Goal: Information Seeking & Learning: Learn about a topic

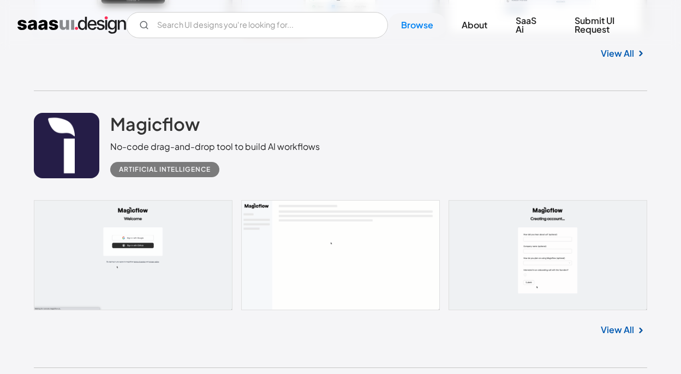
scroll to position [1087, 0]
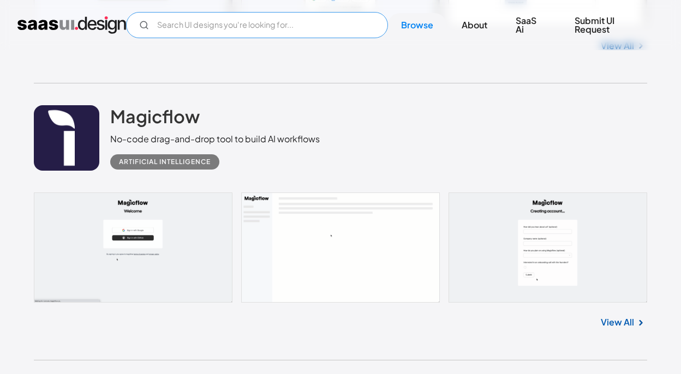
click at [218, 29] on input "Email Form" at bounding box center [257, 25] width 262 height 26
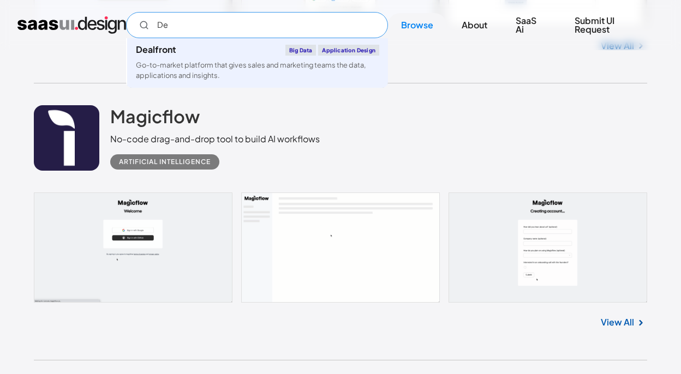
type input "D"
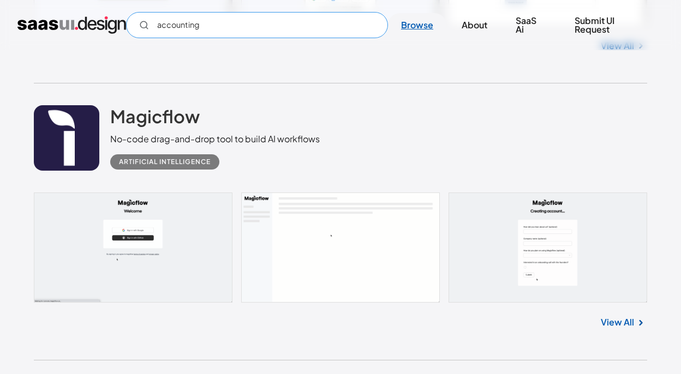
type input "accounting"
click at [415, 21] on link "Browse" at bounding box center [417, 25] width 58 height 24
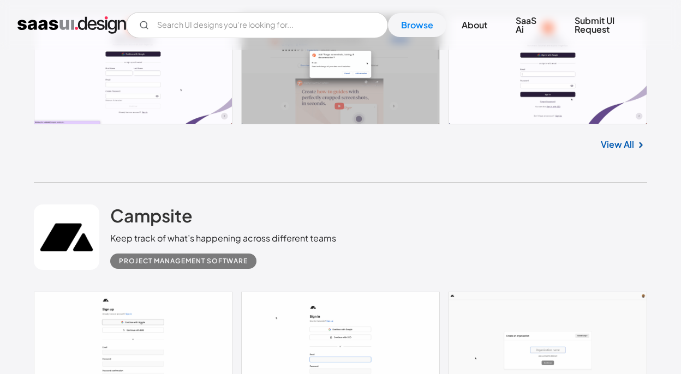
scroll to position [1934, 0]
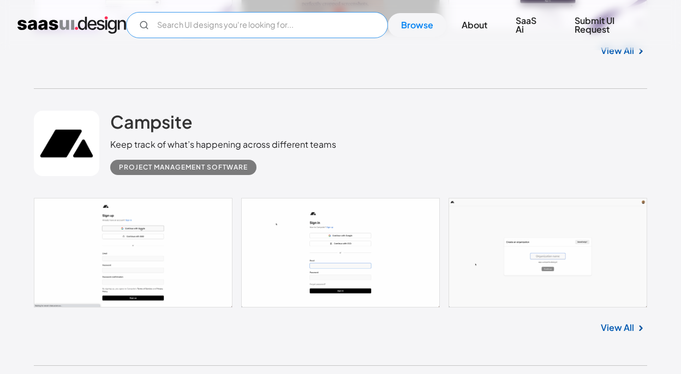
click at [229, 37] on input "Email Form" at bounding box center [257, 25] width 262 height 26
type input "accounting"
